Goal: Transaction & Acquisition: Book appointment/travel/reservation

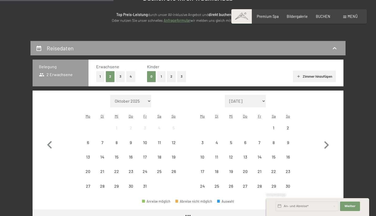
scroll to position [69, 0]
click at [70, 109] on div "Monat/Jahr [DATE] [DATE] [DATE] [DATE] [DATE] [PERSON_NAME][DATE] [DATE] [DATE]…" at bounding box center [188, 144] width 292 height 99
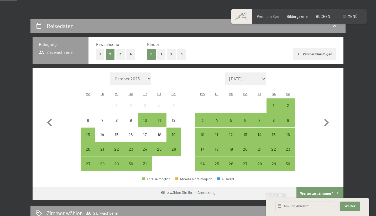
scroll to position [93, 0]
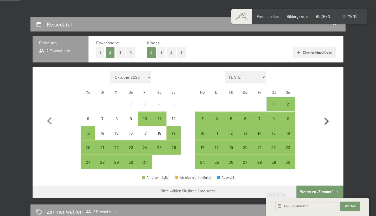
click at [326, 118] on icon "button" at bounding box center [326, 121] width 15 height 15
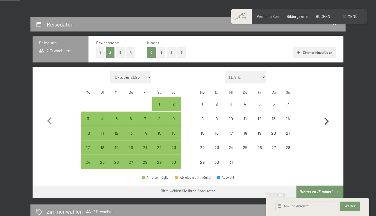
select select "[DATE]"
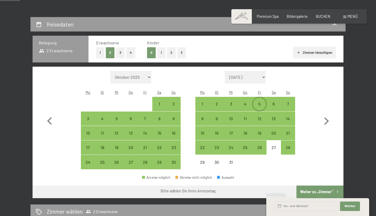
click at [260, 102] on div "5" at bounding box center [259, 108] width 13 height 13
select select "[DATE]"
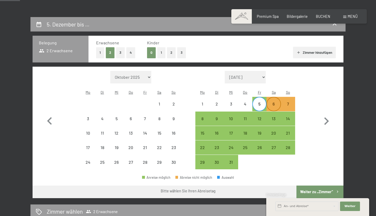
click at [277, 102] on div "6" at bounding box center [273, 108] width 13 height 13
select select "[DATE]"
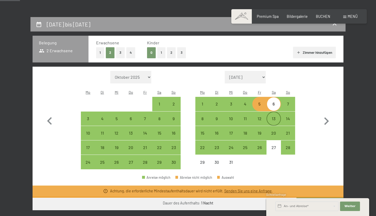
click at [273, 117] on div "13" at bounding box center [273, 123] width 13 height 13
select select "[DATE]"
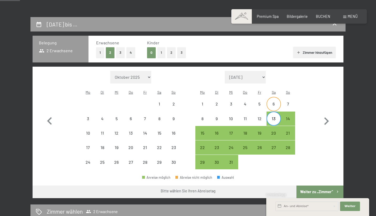
click at [275, 102] on div "6" at bounding box center [273, 108] width 13 height 13
select select "[DATE]"
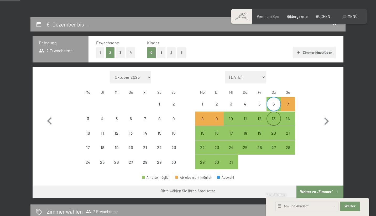
click at [276, 117] on div "13" at bounding box center [273, 123] width 13 height 13
select select "[DATE]"
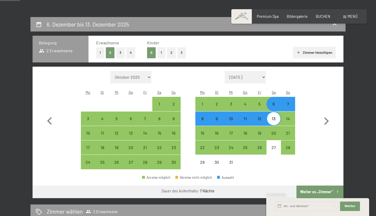
click at [326, 186] on button "Weiter zu „Zimmer“" at bounding box center [319, 192] width 47 height 13
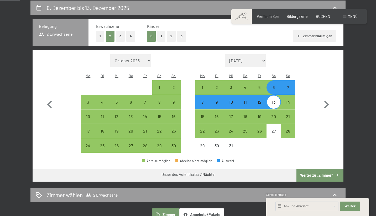
select select "[DATE]"
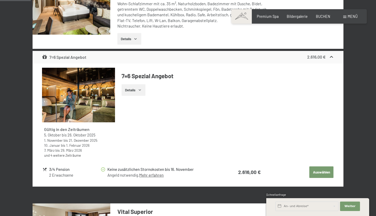
scroll to position [196, 0]
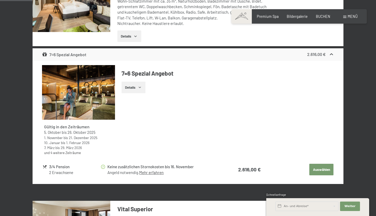
click at [321, 166] on button "Auswählen" at bounding box center [321, 170] width 24 height 12
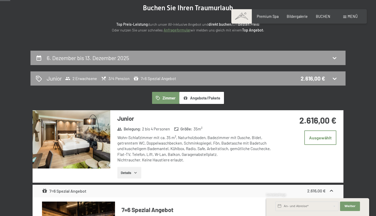
scroll to position [43, 0]
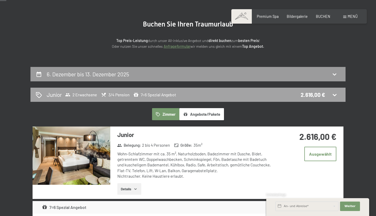
click at [332, 94] on icon at bounding box center [334, 95] width 6 height 6
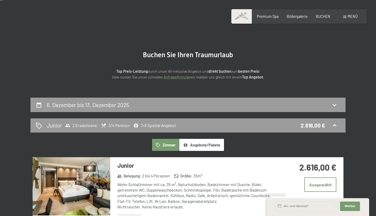
scroll to position [12, 0]
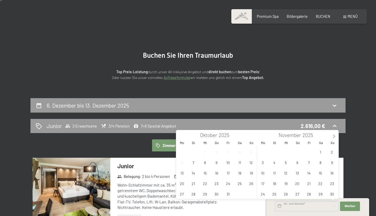
click at [333, 204] on input "text" at bounding box center [306, 206] width 63 height 9
click at [332, 133] on span at bounding box center [334, 134] width 9 height 9
click at [309, 153] on span "5" at bounding box center [309, 152] width 10 height 10
click at [319, 153] on span "6" at bounding box center [320, 152] width 10 height 10
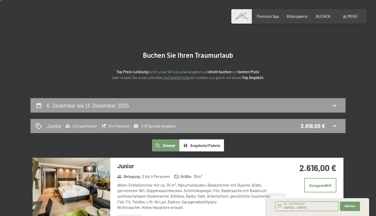
click at [322, 202] on input "[DATE] - [DATE]" at bounding box center [306, 206] width 63 height 9
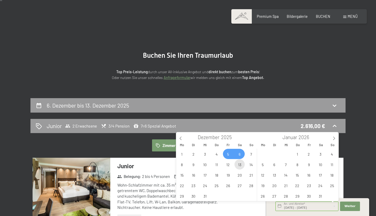
click at [239, 166] on span "13" at bounding box center [239, 164] width 10 height 10
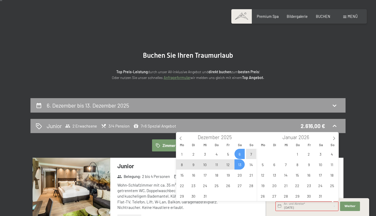
click at [239, 153] on span "6" at bounding box center [239, 154] width 10 height 10
type input "[DATE] - [DATE]"
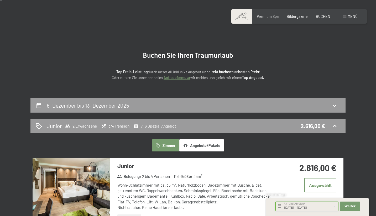
click at [310, 204] on input "[DATE] - [DATE]" at bounding box center [306, 206] width 63 height 9
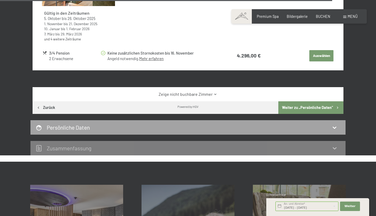
scroll to position [2006, 0]
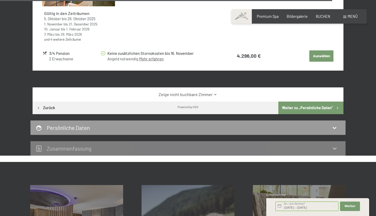
click at [296, 102] on button "Weiter zu „Persönliche Daten“" at bounding box center [310, 108] width 65 height 13
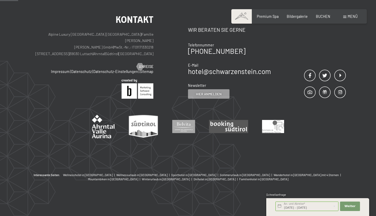
scroll to position [110, 0]
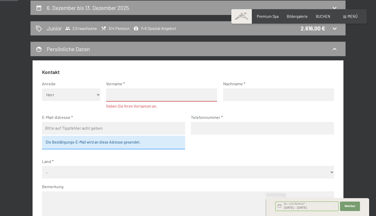
select select "f"
click at [113, 92] on input "text" at bounding box center [161, 94] width 111 height 13
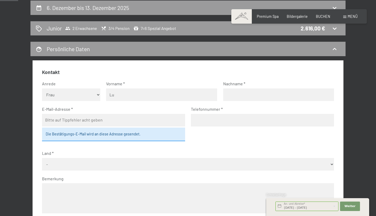
type input "L"
click at [113, 92] on input "Alma" at bounding box center [161, 94] width 111 height 13
type input "[PERSON_NAME]"
type input "Bayer"
click at [226, 165] on fieldset "Kontakt Anrede [PERSON_NAME] Frau Herr Vorname [PERSON_NAME] Nachname Bayer E-M…" at bounding box center [188, 152] width 292 height 167
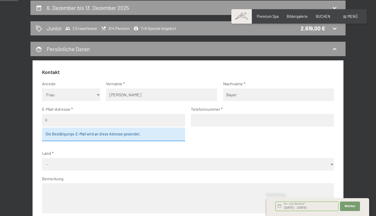
type input "l"
type input "[EMAIL_ADDRESS][DOMAIN_NAME]"
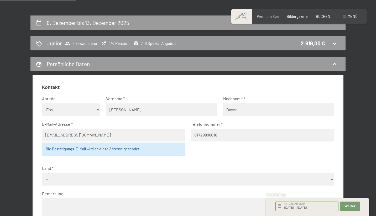
scroll to position [120, 0]
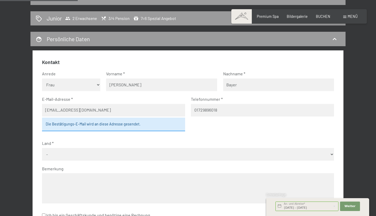
click at [196, 109] on input "01729896018" at bounding box center [262, 110] width 143 height 13
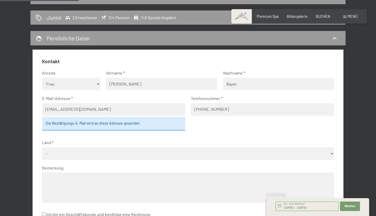
scroll to position [121, 0]
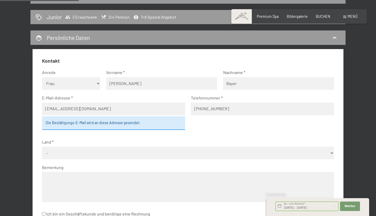
type input "[PHONE_NUMBER]"
select select "DEU"
click at [117, 181] on textarea at bounding box center [188, 187] width 292 height 30
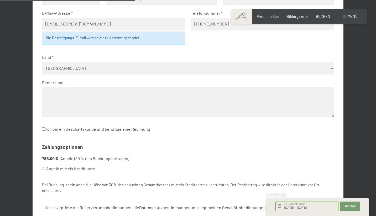
scroll to position [208, 0]
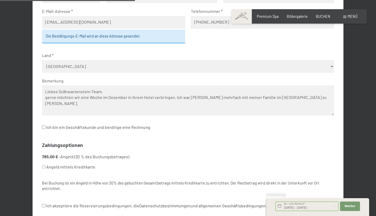
click at [194, 88] on textarea "Liebes Scähwarzenstein-Team, gerne möchten wir eine Woche im Dezember in ihrem …" at bounding box center [188, 100] width 292 height 30
click at [319, 89] on textarea "Liebes Scähwarzenstein-Team, gerne möchten wir eine Woche im Dezember in ihrem …" at bounding box center [188, 100] width 292 height 30
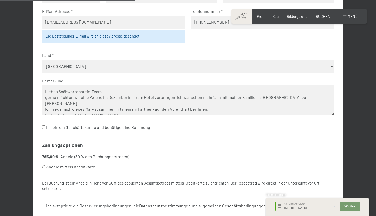
scroll to position [2, 0]
type textarea "Liebes Scähwarzenstein-Team, gerne möchten wir eine Woche im Dezember in ihrem …"
drag, startPoint x: 319, startPoint y: 89, endPoint x: 197, endPoint y: 143, distance: 132.7
click at [197, 144] on fieldset "Zahlungsoptionen 785,00 € - Angeld (30 % des Buchungsbetrages) Angeld mittels K…" at bounding box center [188, 169] width 292 height 55
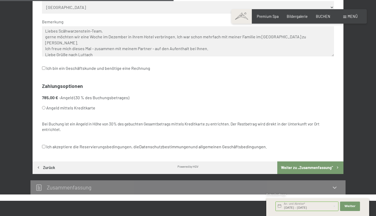
scroll to position [267, 0]
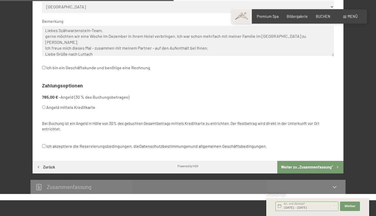
click at [45, 106] on input "Angeld mittels Kreditkarte" at bounding box center [43, 107] width 3 height 3
radio input "true"
click at [43, 144] on input "Ich akzeptiere die Reservierungsbedingungen, die Datenschutzbestimmungen und al…" at bounding box center [43, 145] width 3 height 3
checkbox input "true"
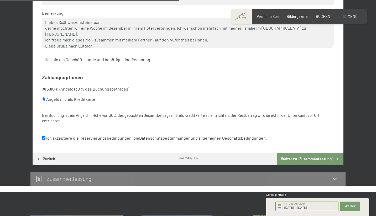
click at [153, 140] on div "Kontakt Anrede [PERSON_NAME] Frau Herr Vorname [PERSON_NAME] Nachname Bayer E-M…" at bounding box center [188, 24] width 311 height 258
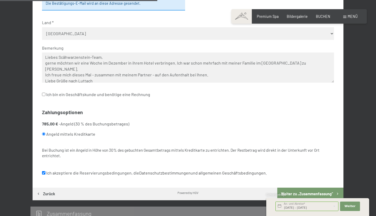
scroll to position [239, 0]
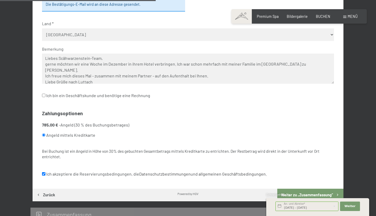
click at [69, 54] on textarea "Liebes Scähwarzenstein-Team, gerne möchten wir eine Woche im Dezember in ihrem …" at bounding box center [188, 69] width 292 height 30
type textarea "Liebes Schwarzenstein-Team, gerne möchten wir eine Woche im Dezember in ihrem H…"
click at [313, 189] on button "Weiter zu „Zusammen­fassung“" at bounding box center [310, 195] width 66 height 13
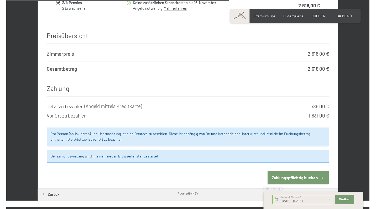
scroll to position [505, 0]
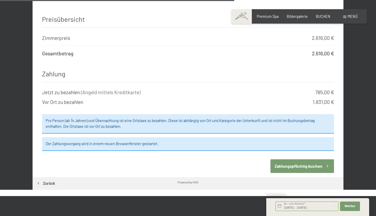
click at [309, 159] on button "Zahlungspflichtig buchen" at bounding box center [302, 165] width 64 height 13
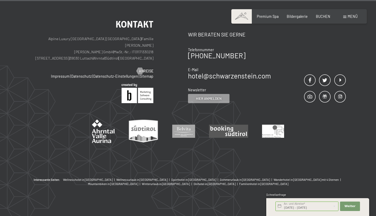
scroll to position [452, 0]
